Goal: Navigation & Orientation: Understand site structure

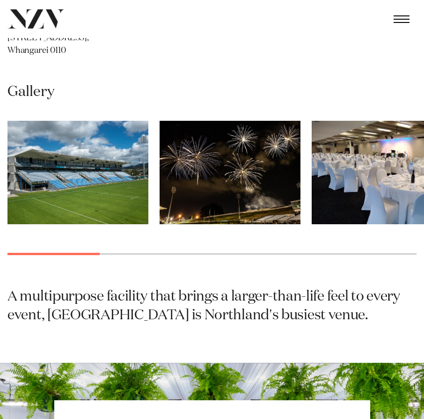
scroll to position [422, 0]
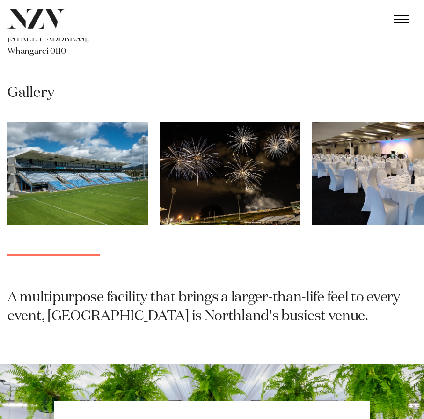
click at [393, 167] on img "3 / 12" at bounding box center [382, 174] width 141 height 104
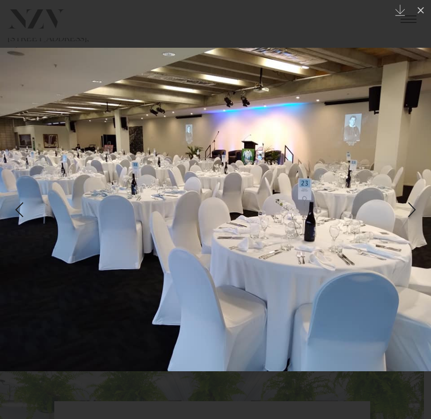
click at [407, 208] on div "Next slide" at bounding box center [412, 210] width 13 height 18
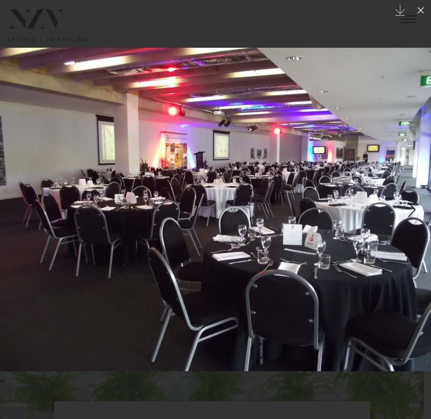
click at [407, 208] on div "Next slide" at bounding box center [412, 210] width 13 height 18
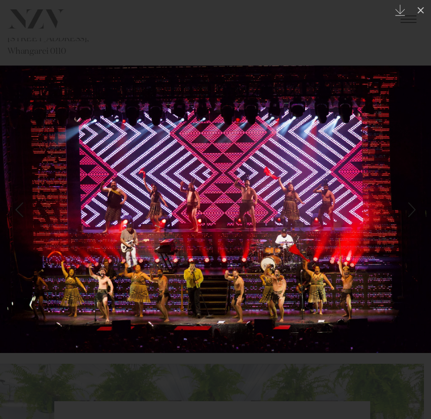
click at [407, 208] on div "Next slide" at bounding box center [412, 210] width 13 height 18
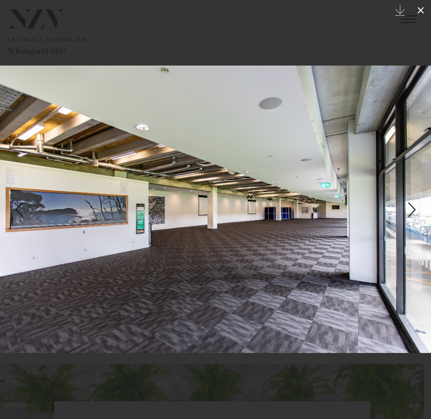
click at [423, 2] on button at bounding box center [421, 10] width 21 height 21
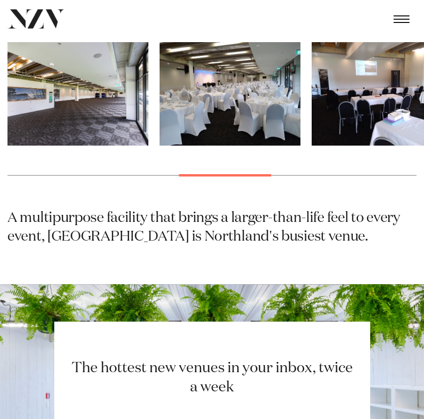
scroll to position [422, 0]
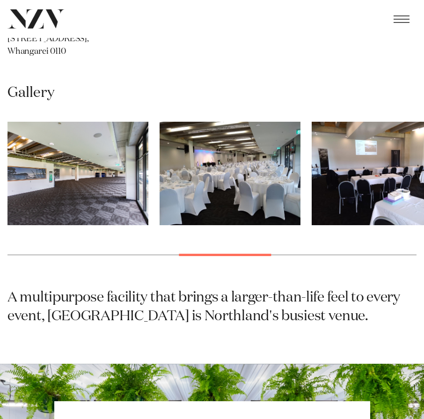
click at [405, 17] on span "button" at bounding box center [402, 18] width 16 height 7
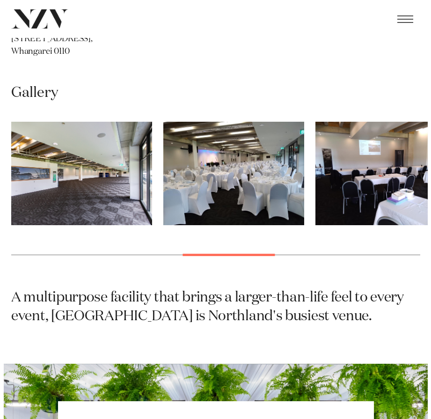
scroll to position [0, 0]
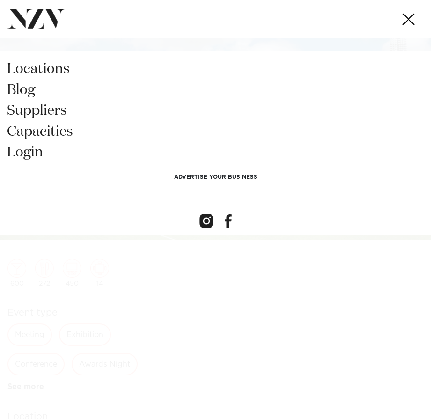
click at [55, 71] on link "locations" at bounding box center [215, 72] width 417 height 21
click at [55, 130] on link "Capacities" at bounding box center [215, 135] width 417 height 21
click at [50, 116] on link "suppliers" at bounding box center [215, 114] width 417 height 21
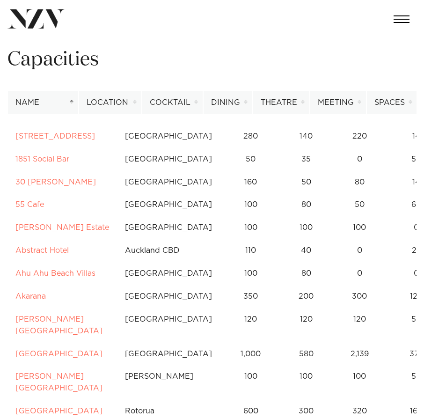
scroll to position [47, 0]
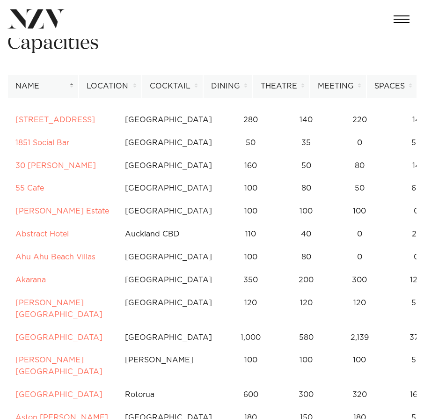
click at [130, 80] on th "Location" at bounding box center [110, 86] width 63 height 23
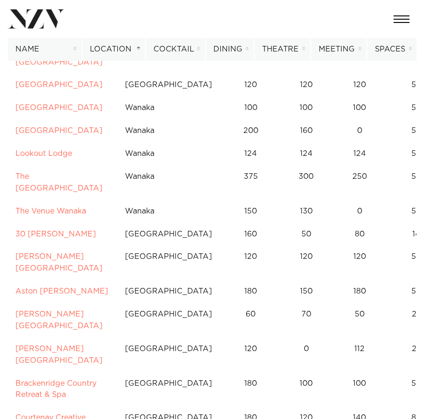
scroll to position [7173, 0]
